Goal: Task Accomplishment & Management: Complete application form

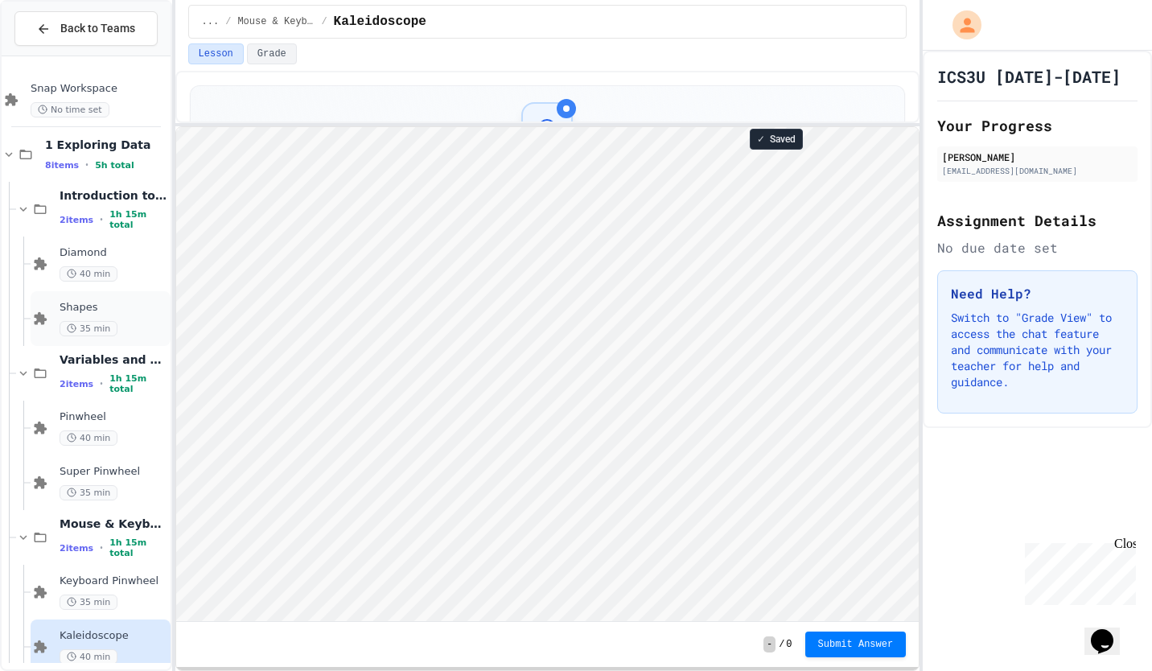
scroll to position [130, 0]
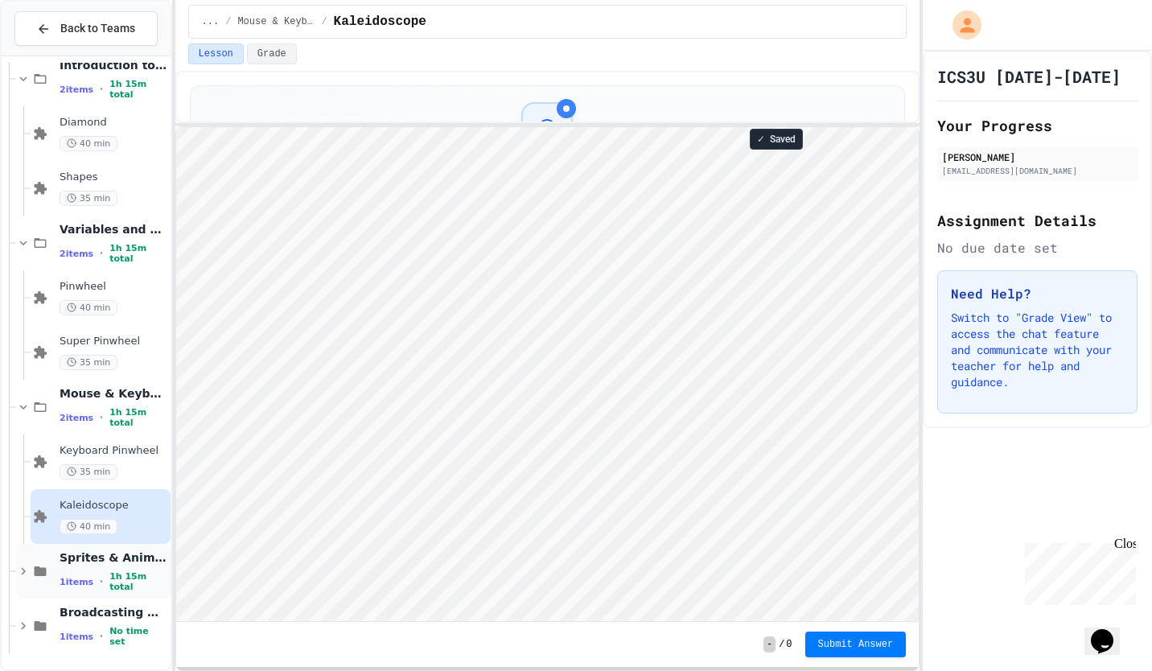
click at [105, 569] on div "Sprites & Animation 1 items • 1h 15m total" at bounding box center [114, 571] width 108 height 43
click at [101, 573] on div "Sprites & Animation 1 items • 1h 15m total" at bounding box center [114, 571] width 108 height 43
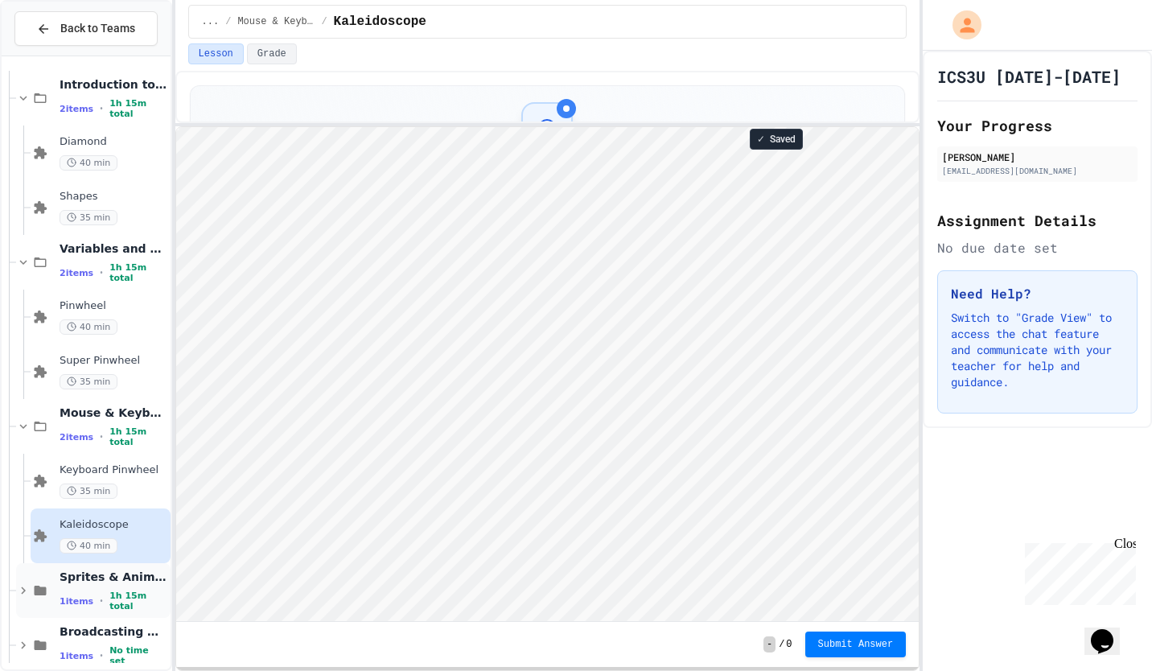
click at [96, 584] on span "Sprites & Animation" at bounding box center [114, 577] width 108 height 14
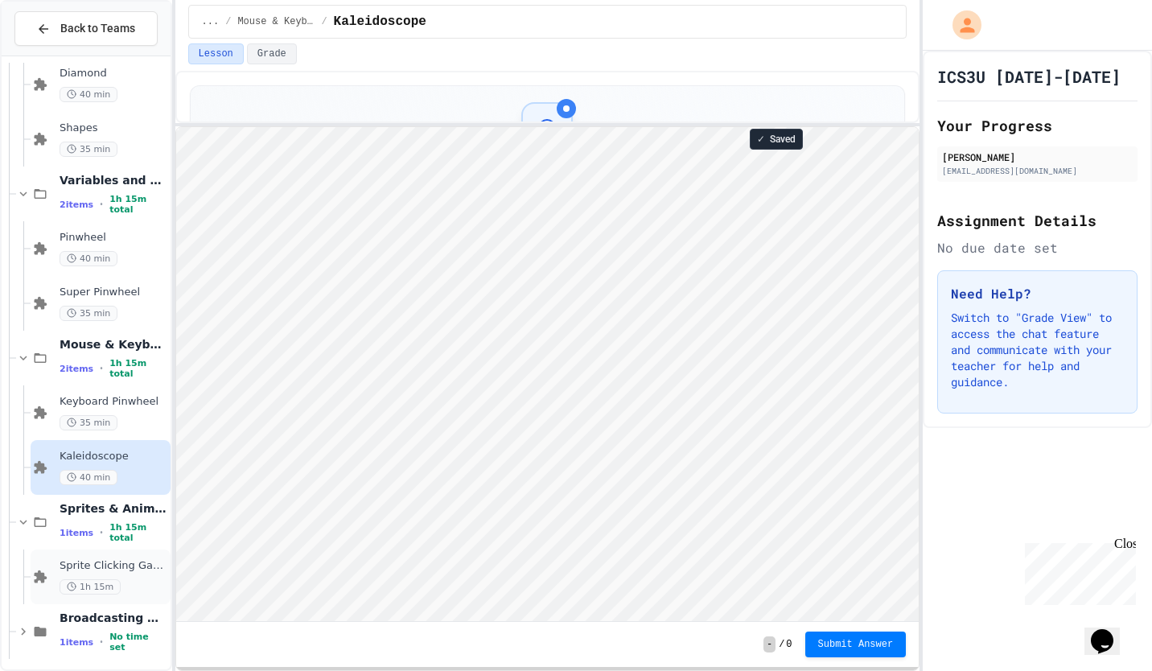
click at [105, 569] on span "Sprite Clicking Game" at bounding box center [114, 566] width 108 height 14
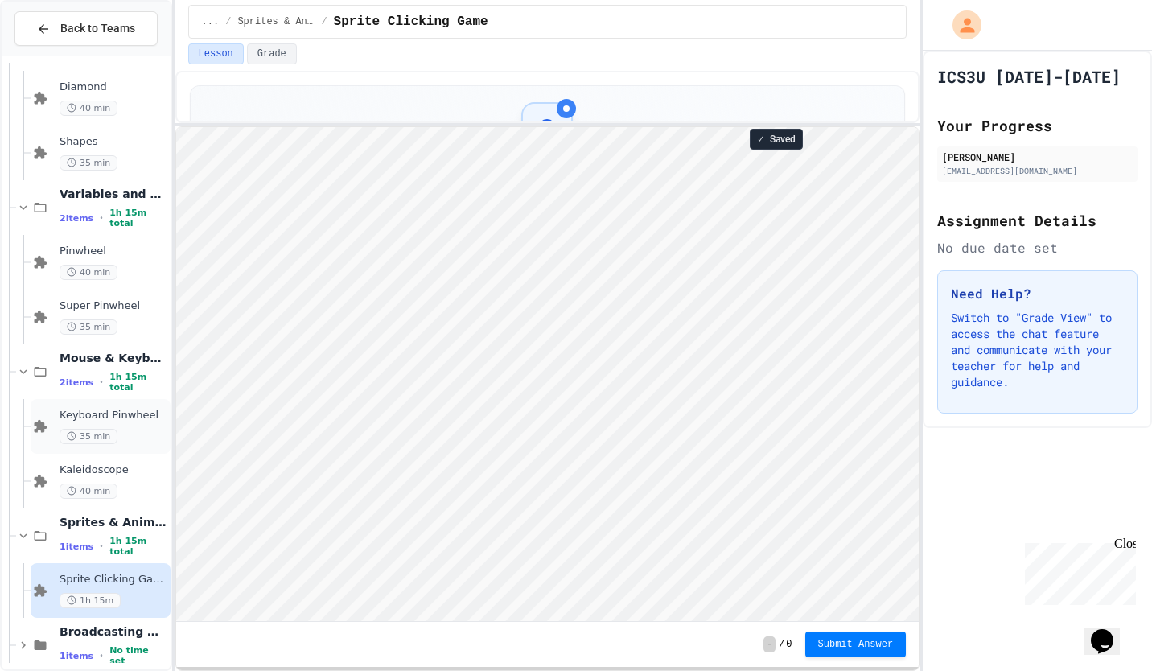
click at [101, 410] on span "Keyboard Pinwheel" at bounding box center [114, 416] width 108 height 14
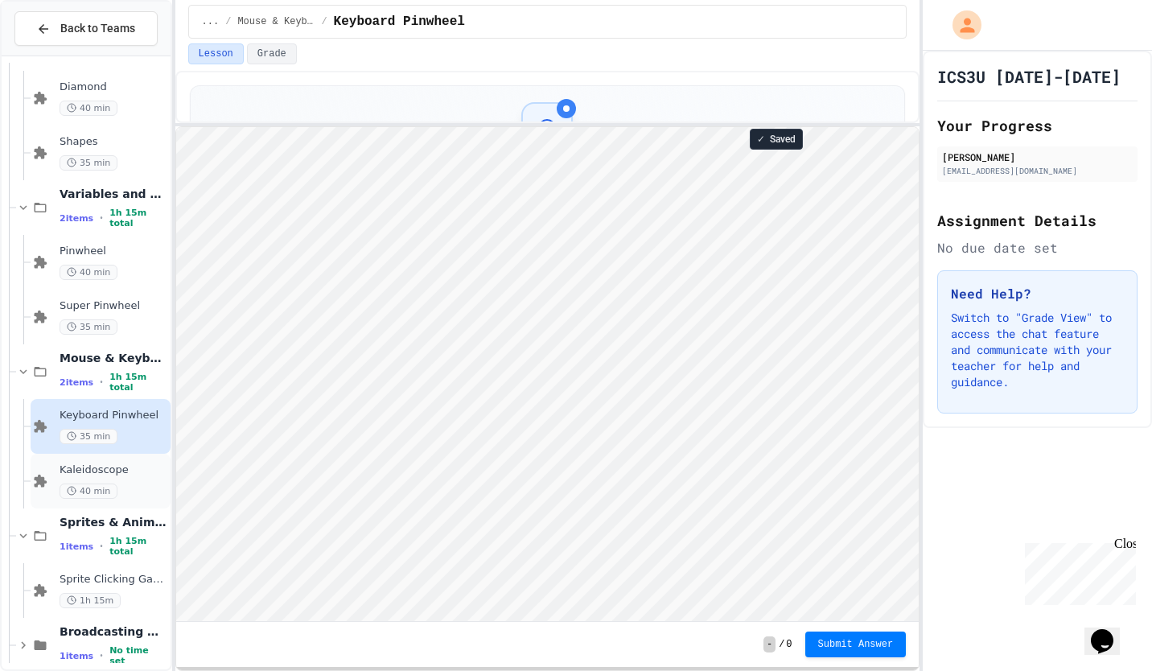
click at [69, 473] on span "Kaleidoscope" at bounding box center [114, 470] width 108 height 14
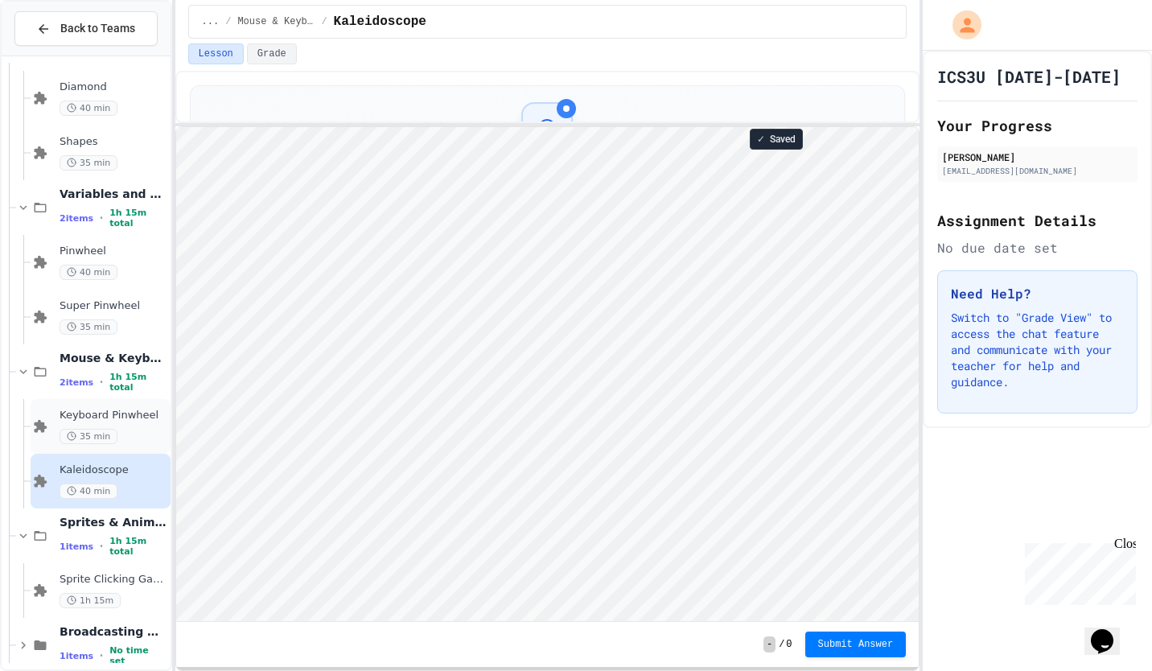
click at [115, 412] on span "Keyboard Pinwheel" at bounding box center [114, 416] width 108 height 14
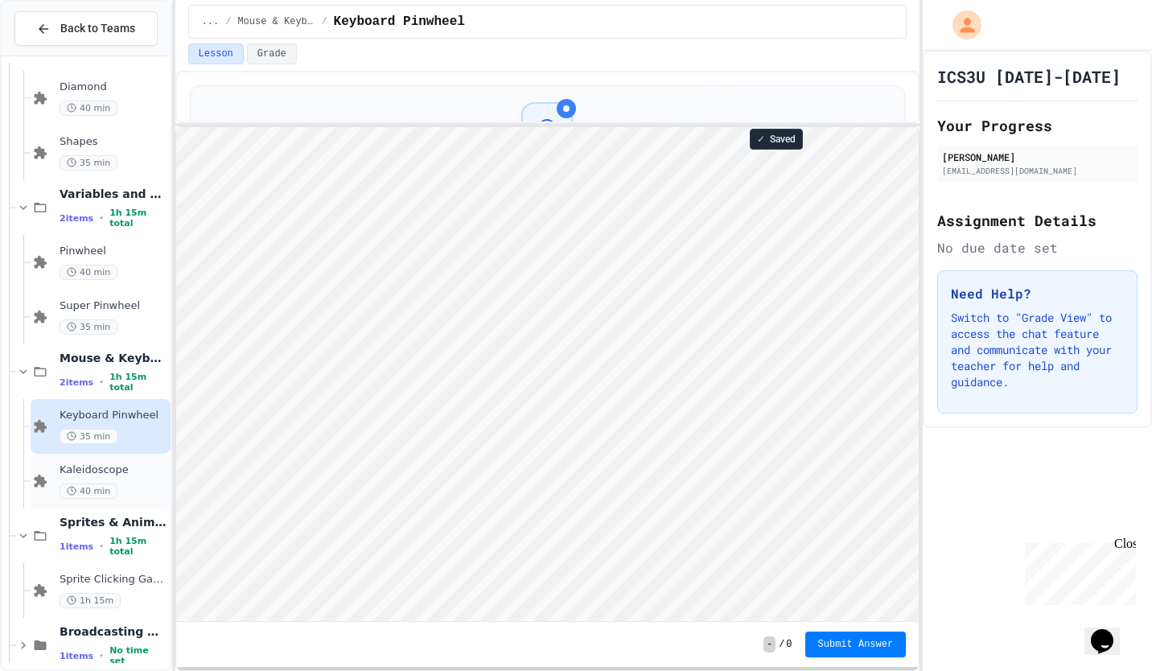
click at [58, 480] on div "Kaleidoscope 40 min" at bounding box center [101, 481] width 140 height 55
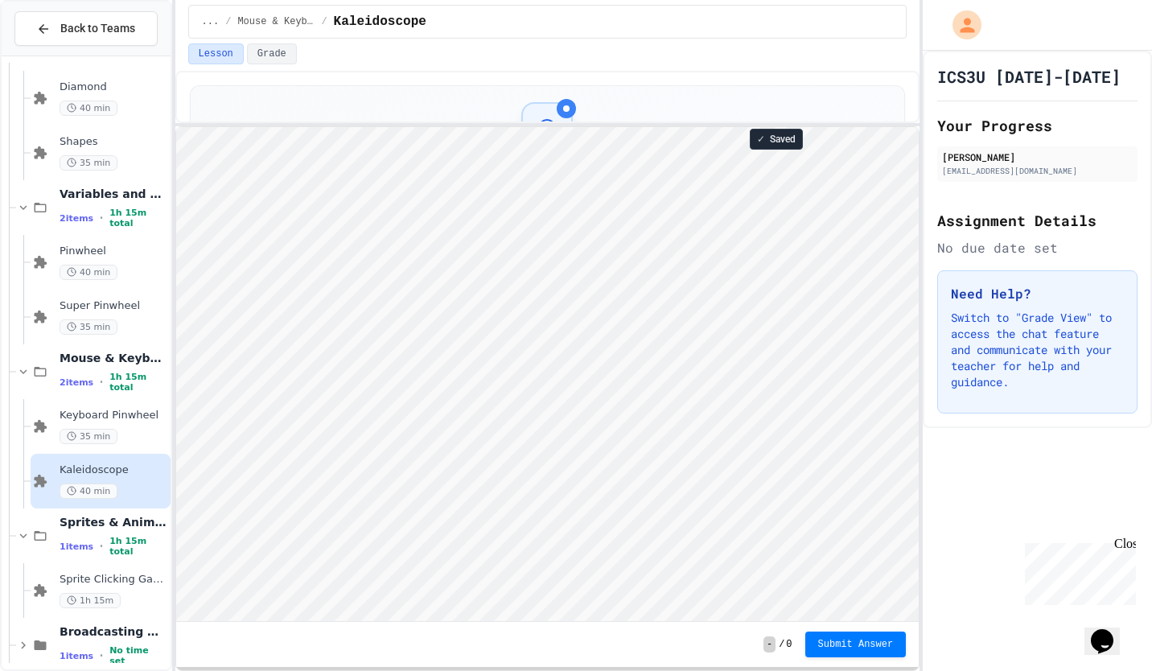
scroll to position [2, 0]
click at [702, 126] on html "Loading project... ! Error Loading Project There was an error loading the proje…" at bounding box center [546, 126] width 743 height 0
click at [854, 649] on button "Submit Answer" at bounding box center [855, 643] width 101 height 26
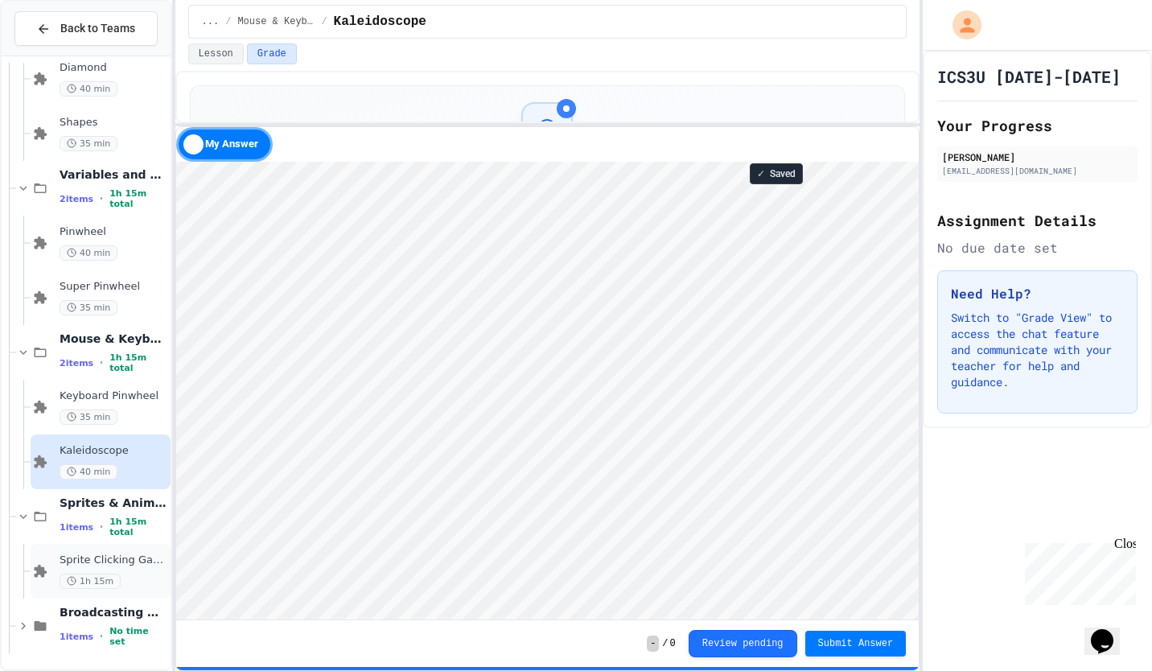
click at [129, 581] on div "1h 15m" at bounding box center [114, 581] width 108 height 15
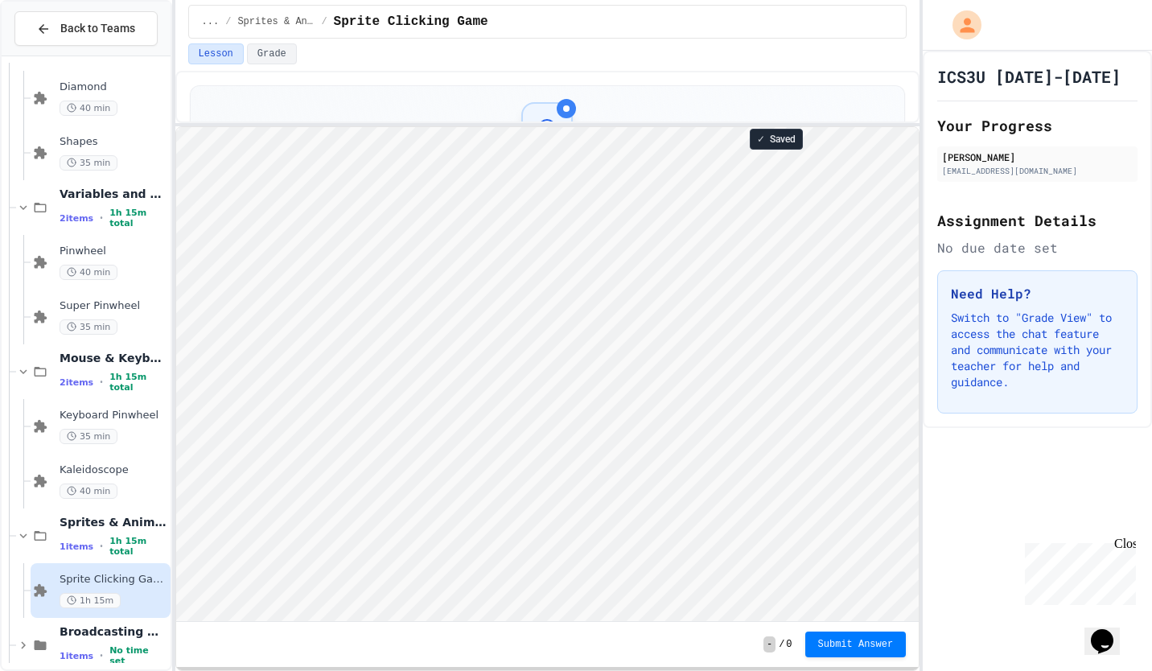
scroll to position [2, 0]
click at [591, 646] on div "- / 0 Submit Answer" at bounding box center [547, 644] width 743 height 45
click at [836, 640] on span "Submit Answer" at bounding box center [856, 642] width 76 height 13
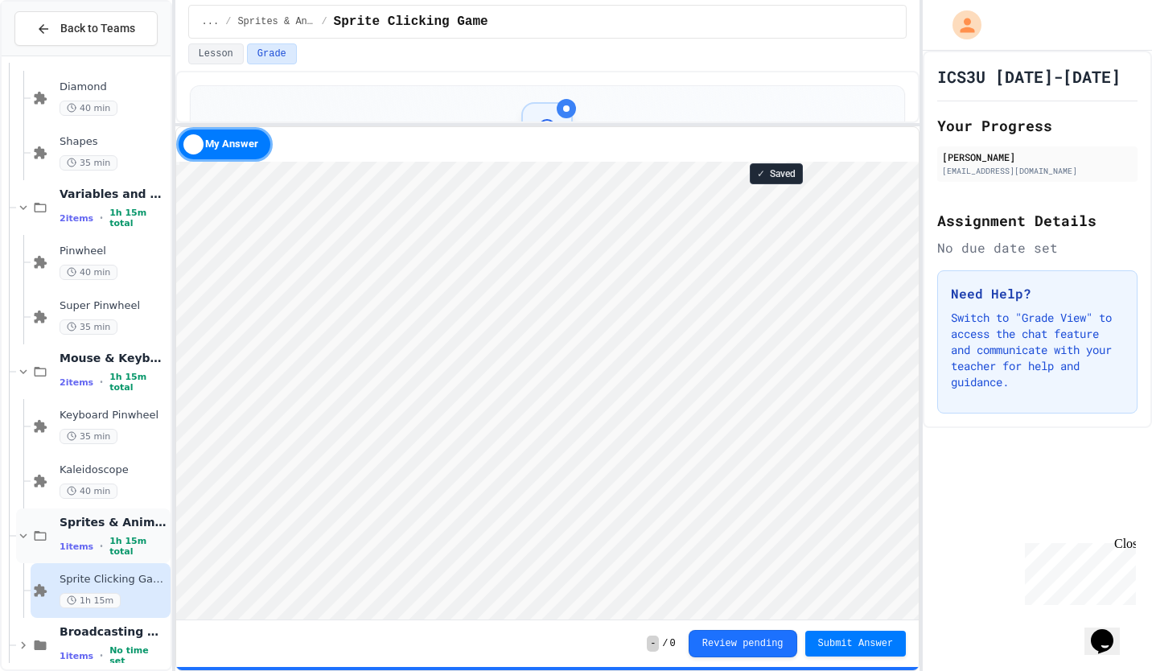
click at [134, 529] on span "Sprites & Animation" at bounding box center [114, 522] width 108 height 14
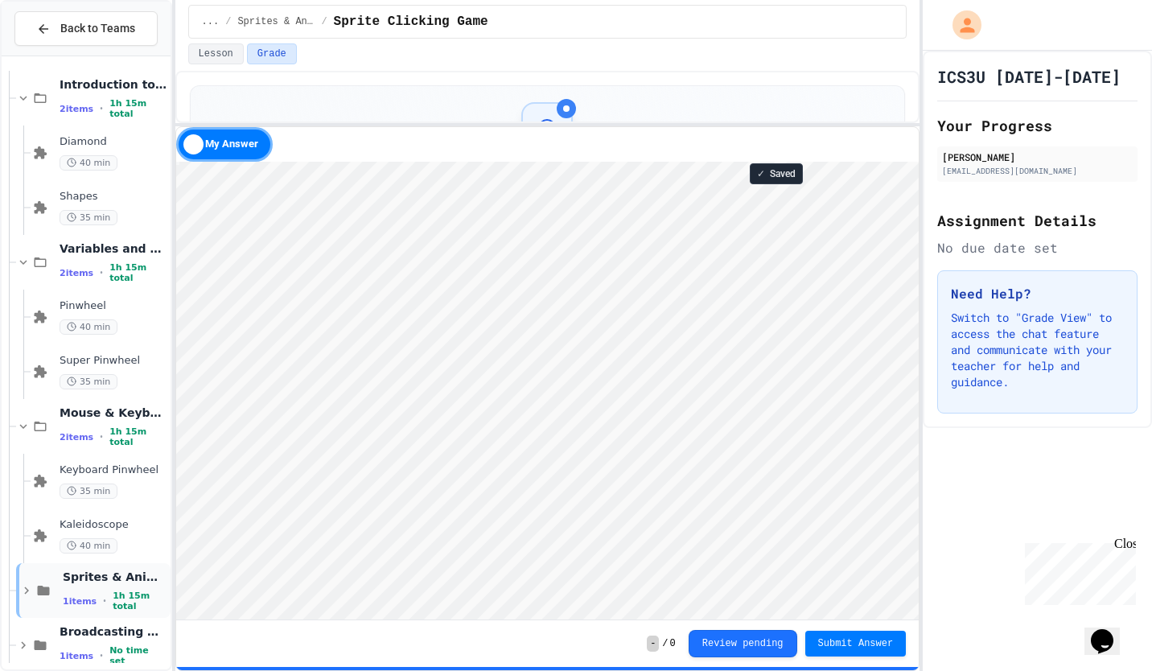
scroll to position [130, 0]
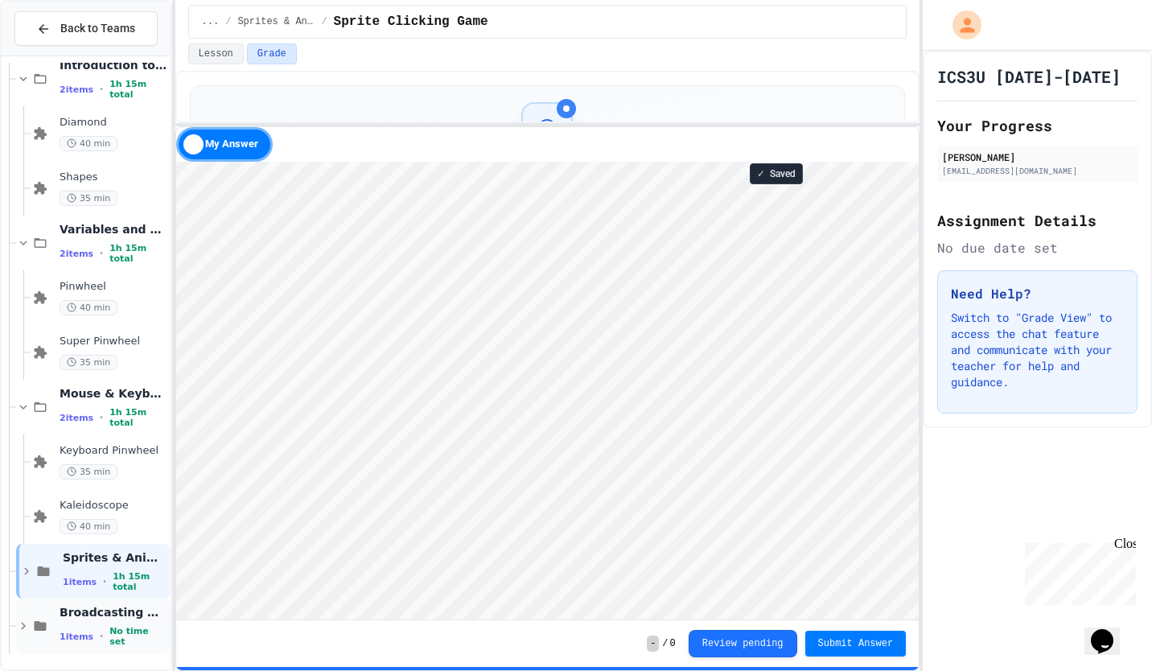
click at [88, 642] on div "1 items • No time set" at bounding box center [114, 636] width 108 height 21
click at [81, 617] on span "Broadcasting & Cloning" at bounding box center [114, 612] width 108 height 14
click at [105, 613] on span "Broadcasting & Cloning" at bounding box center [114, 612] width 108 height 14
click at [36, 629] on icon at bounding box center [41, 626] width 12 height 10
click at [32, 631] on icon at bounding box center [40, 626] width 19 height 14
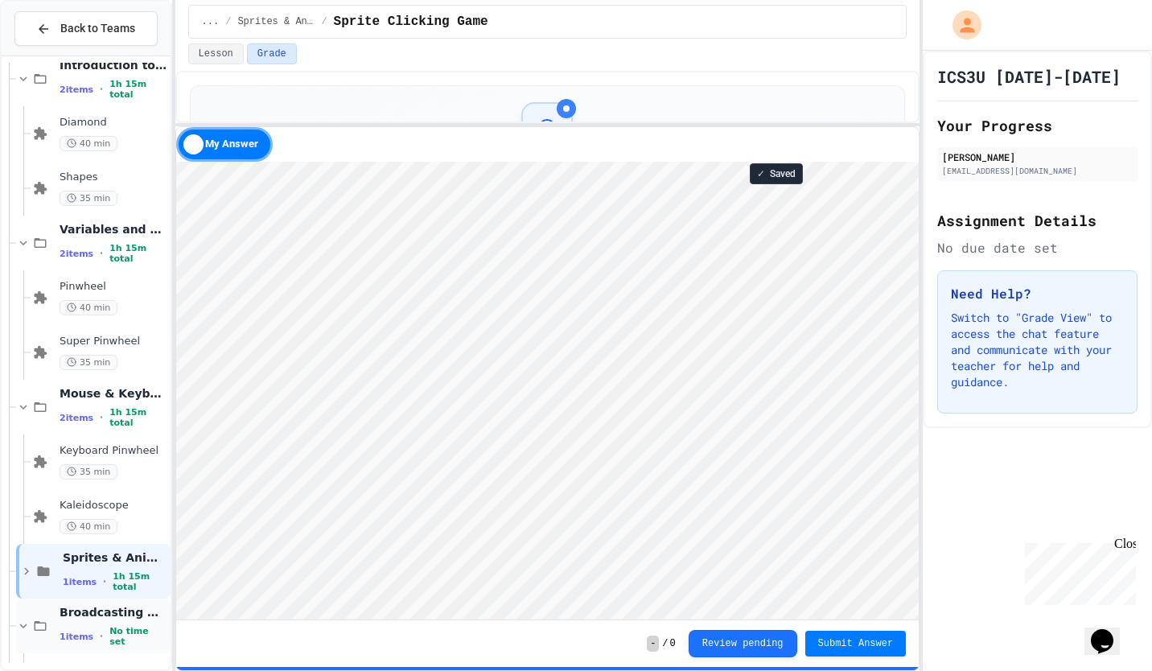
click at [44, 629] on icon at bounding box center [41, 626] width 12 height 10
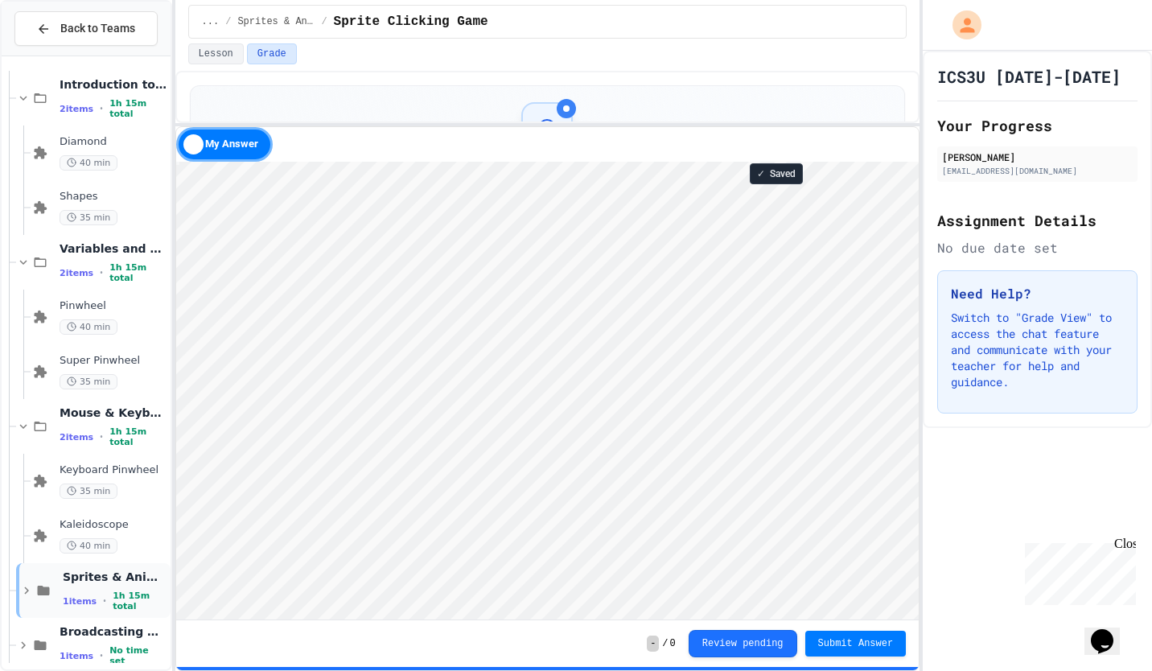
click at [20, 591] on icon at bounding box center [26, 590] width 14 height 14
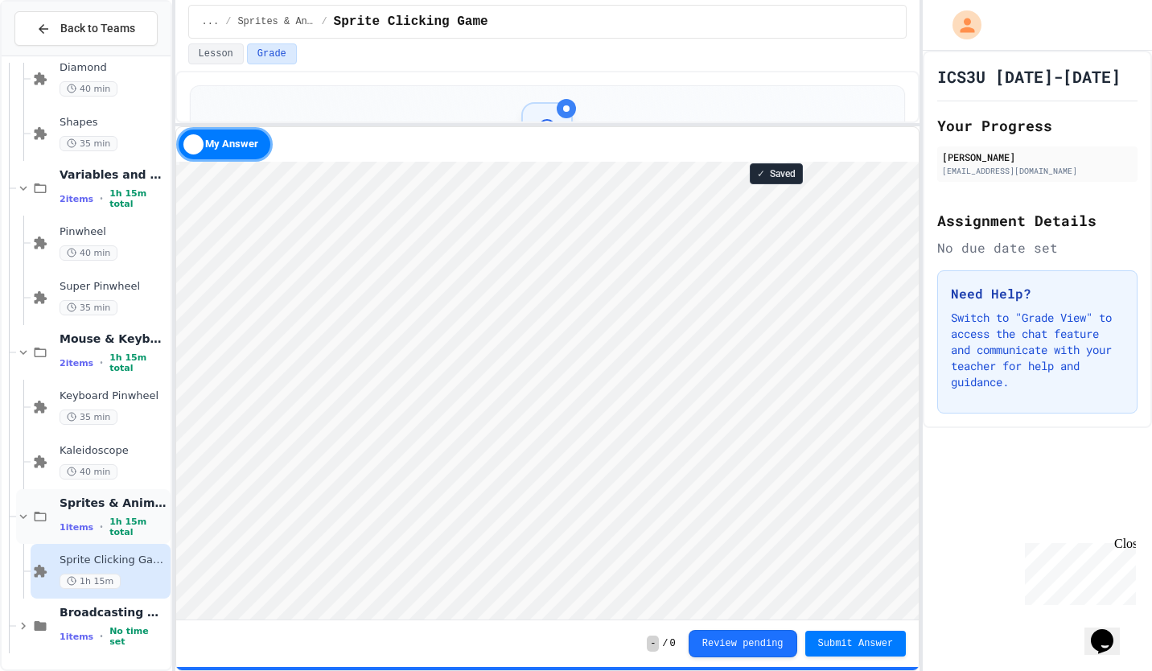
click at [52, 501] on div "Sprites & Animation 1 items • 1h 15m total" at bounding box center [93, 516] width 154 height 55
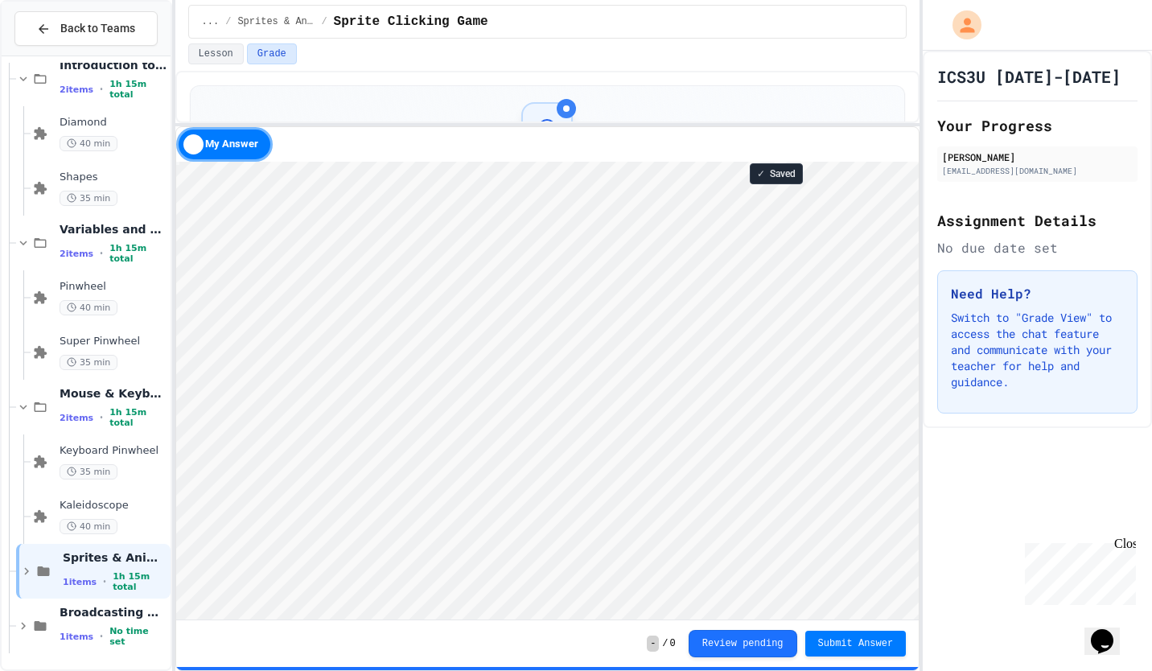
scroll to position [111, 0]
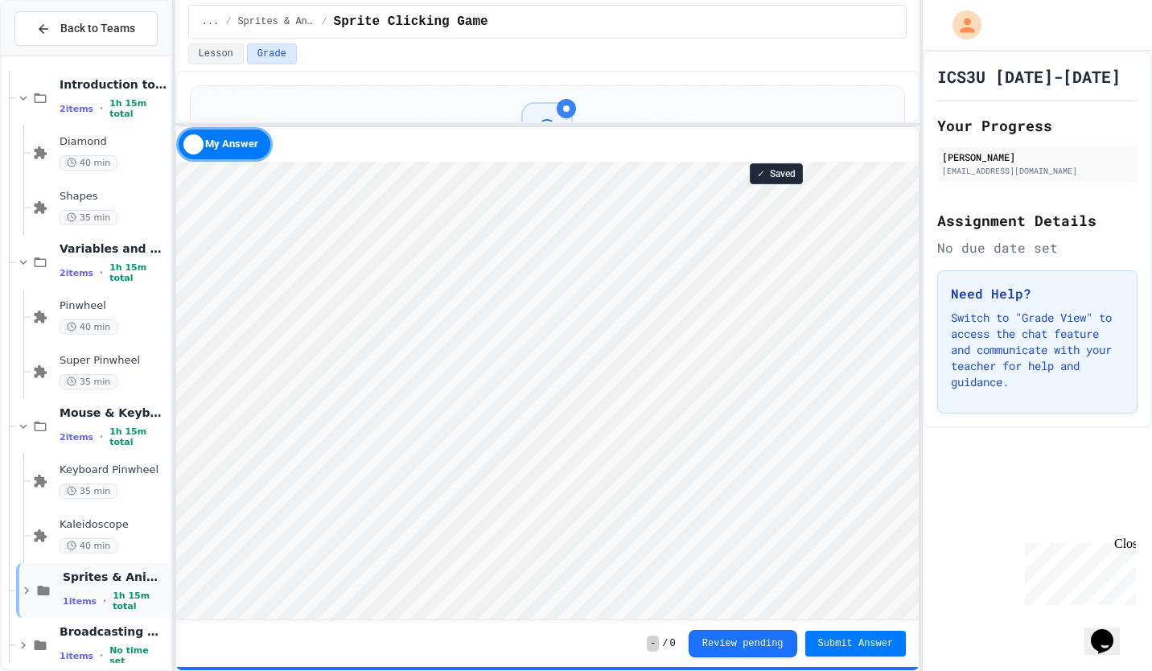
click at [25, 597] on icon at bounding box center [26, 590] width 14 height 14
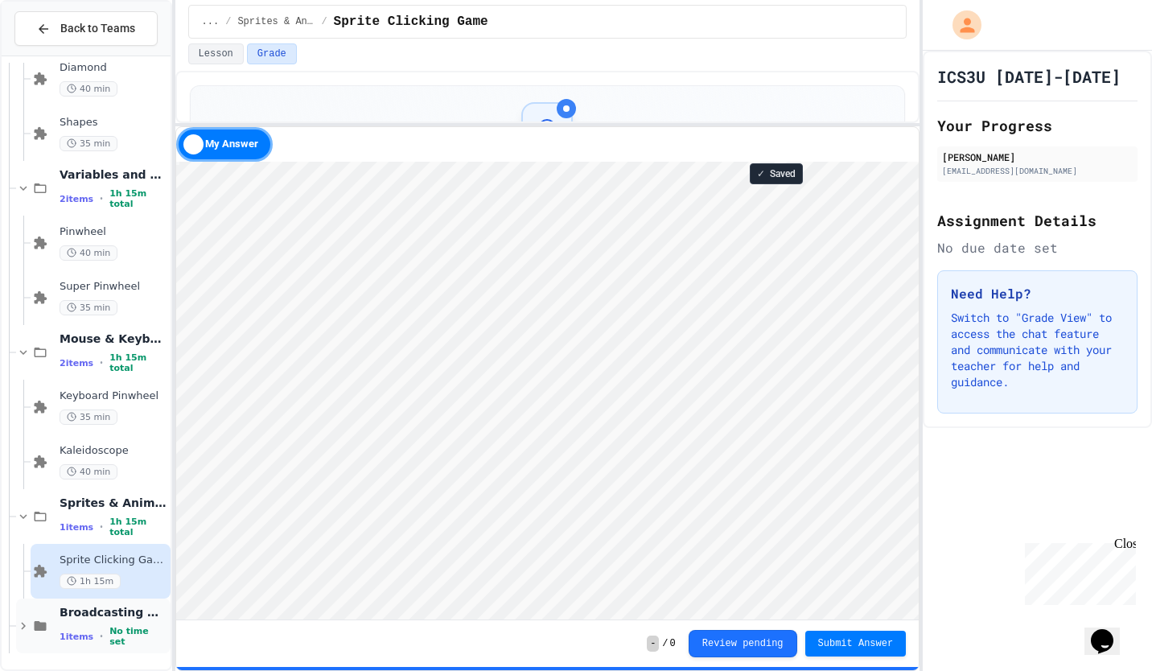
click at [55, 632] on div "Broadcasting & Cloning 1 items • No time set" at bounding box center [93, 626] width 154 height 55
click at [40, 628] on icon at bounding box center [40, 626] width 19 height 14
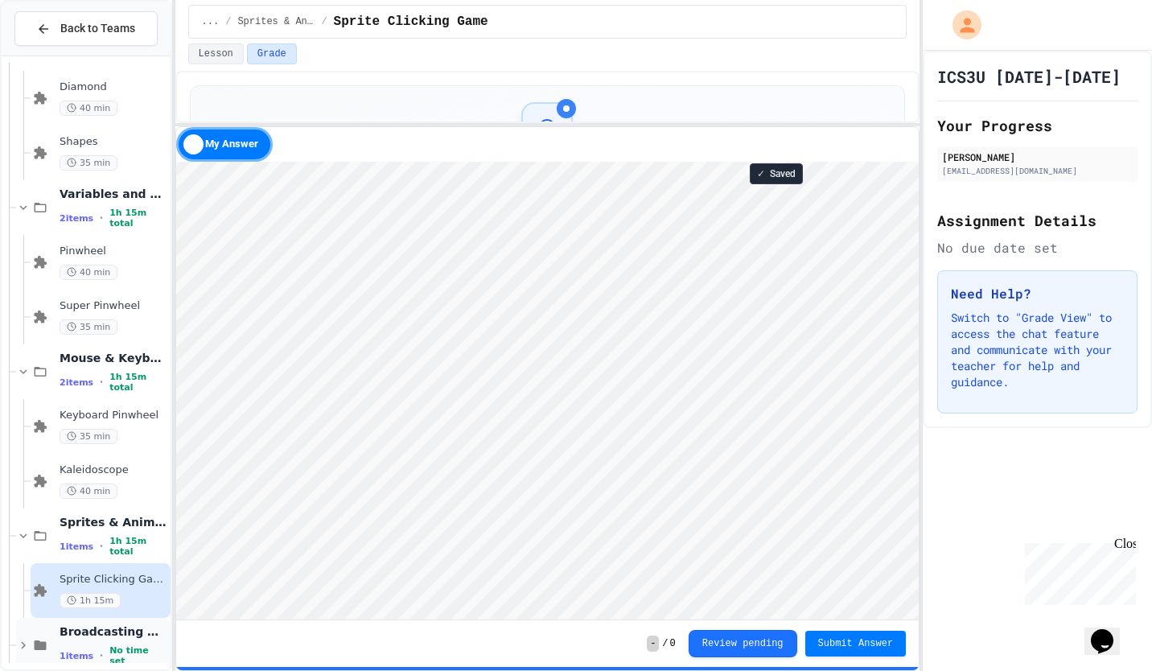
click at [113, 638] on span "Broadcasting & Cloning" at bounding box center [114, 631] width 108 height 14
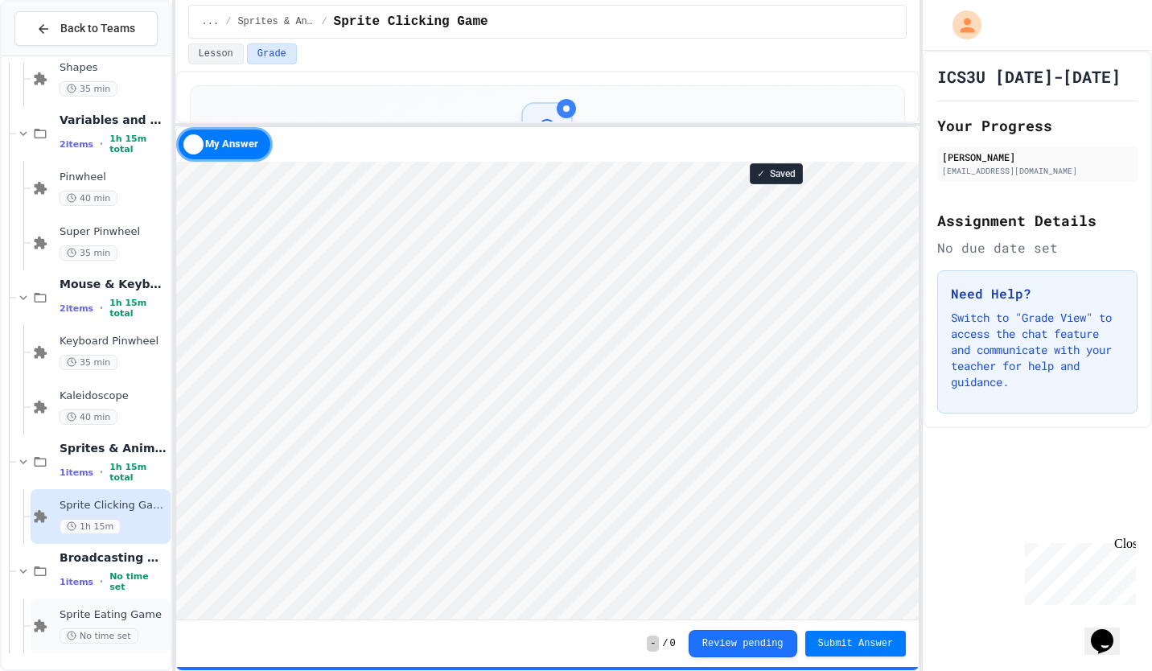
click at [134, 614] on span "Sprite Eating Game" at bounding box center [114, 615] width 108 height 14
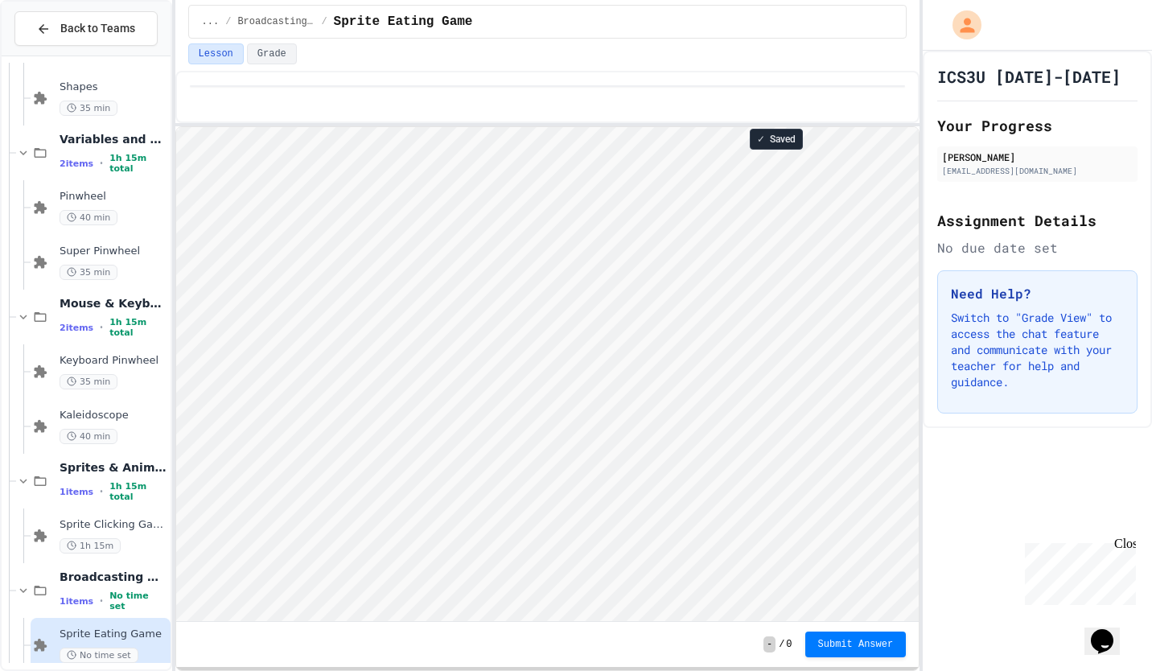
scroll to position [2, 0]
click at [868, 636] on button "Submit Answer" at bounding box center [855, 643] width 101 height 26
